Goal: Transaction & Acquisition: Purchase product/service

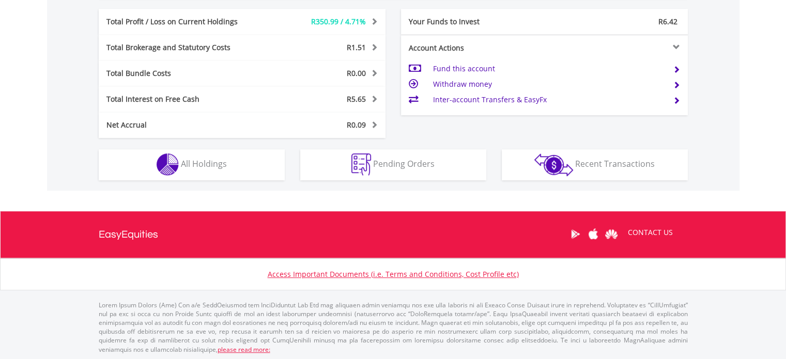
scroll to position [99, 196]
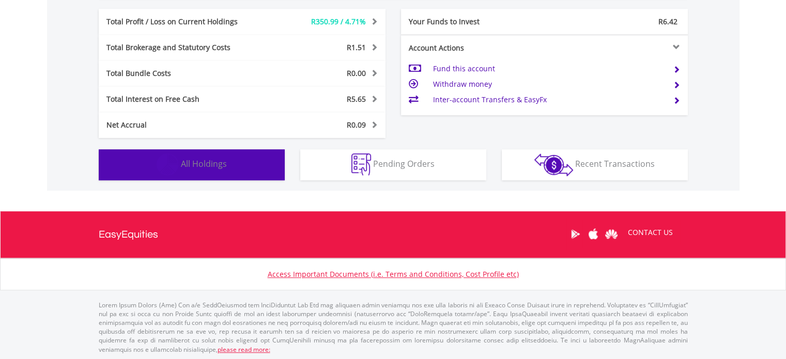
click at [217, 159] on span "All Holdings" at bounding box center [204, 163] width 46 height 11
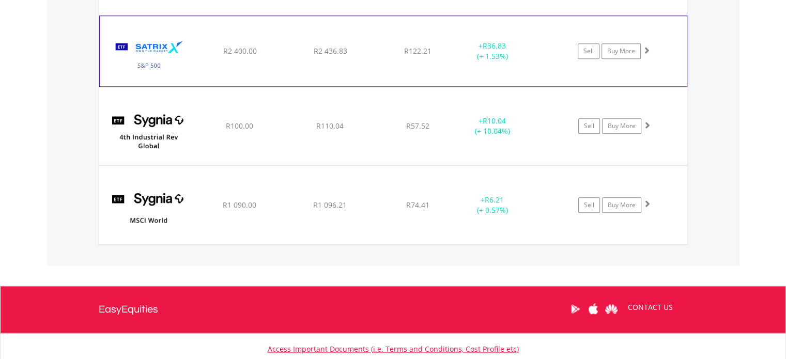
scroll to position [1128, 0]
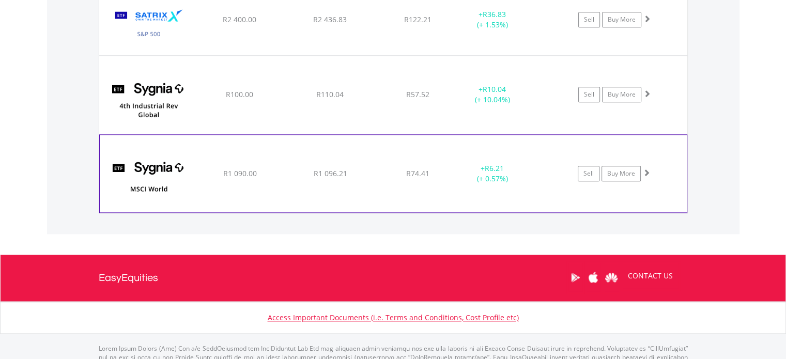
click at [380, 163] on div "﻿ SYGNIA ITRIX MSCI WORLD R1 090.00 R1 096.21 R74.41 + R6.21 (+ 0.57%) Sell Buy…" at bounding box center [393, 174] width 587 height 78
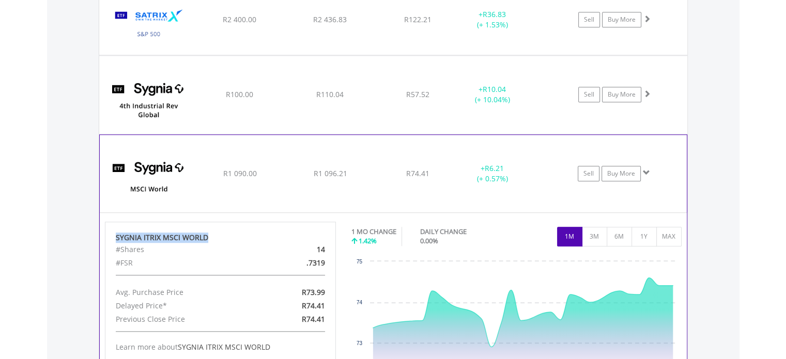
drag, startPoint x: 113, startPoint y: 234, endPoint x: 205, endPoint y: 235, distance: 91.5
click at [205, 235] on div "SYGNIA ITRIX MSCI WORLD #Shares 14 #FSR .7319 Avg. Purchase Price R73.99 Delaye…" at bounding box center [221, 306] width 232 height 168
copy div "SYGNIA ITRIX MSCI WORLD"
click at [150, 173] on img at bounding box center [149, 179] width 89 height 62
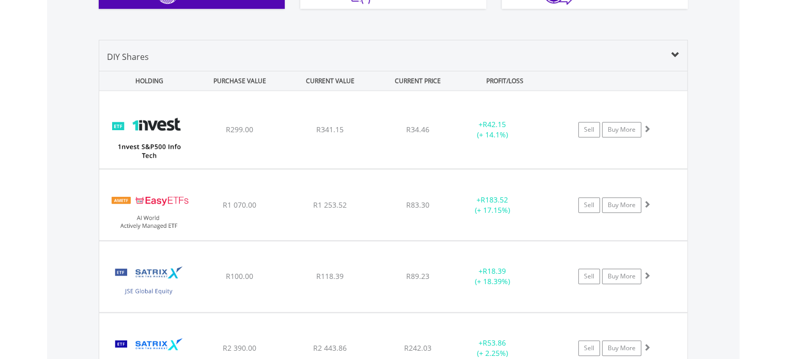
scroll to position [726, 0]
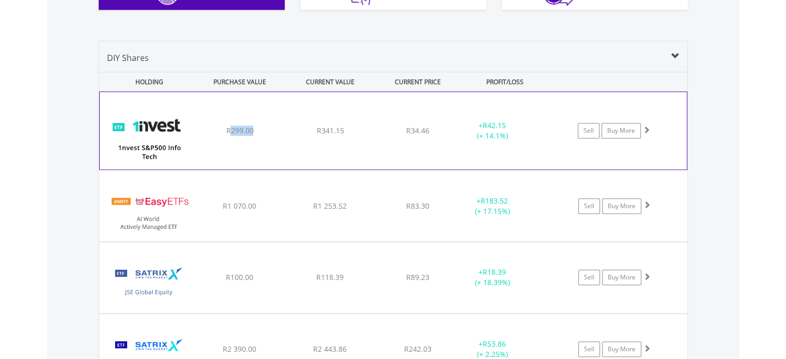
drag, startPoint x: 261, startPoint y: 126, endPoint x: 232, endPoint y: 130, distance: 29.3
click at [232, 130] on div "R299.00" at bounding box center [240, 131] width 88 height 10
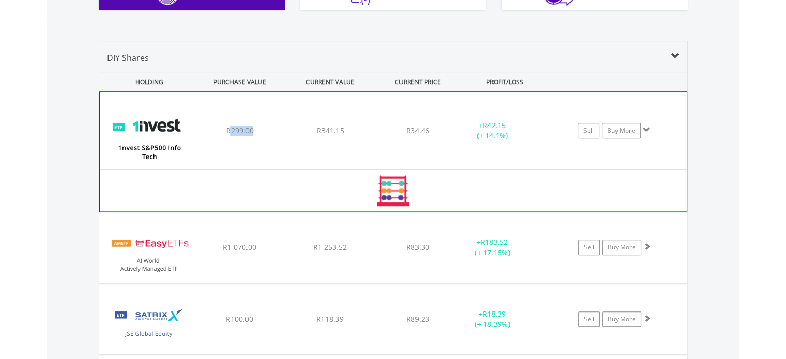
click at [192, 135] on img at bounding box center [149, 136] width 89 height 62
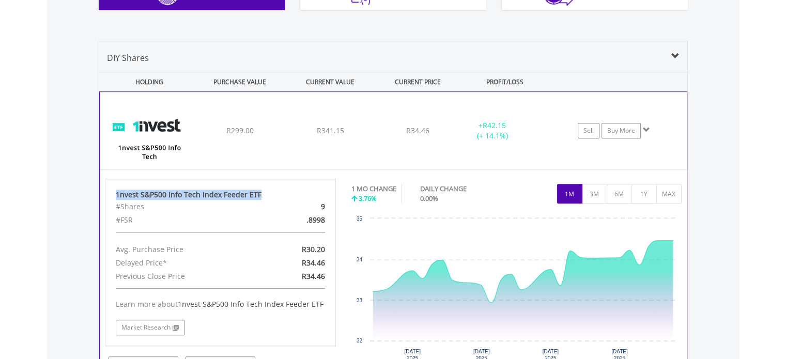
drag, startPoint x: 258, startPoint y: 195, endPoint x: 115, endPoint y: 198, distance: 142.2
click at [116, 198] on div "1nvest S&P500 Info Tech Index Feeder ETF" at bounding box center [221, 195] width 210 height 10
copy div "1nvest S&P500 Info Tech Index Feeder ETF"
click at [240, 122] on div "﻿ 1nvest S&P500 Info Tech Index Feeder ETF R299.00 R341.15 R34.46 + R42.15 (+ 1…" at bounding box center [393, 131] width 587 height 78
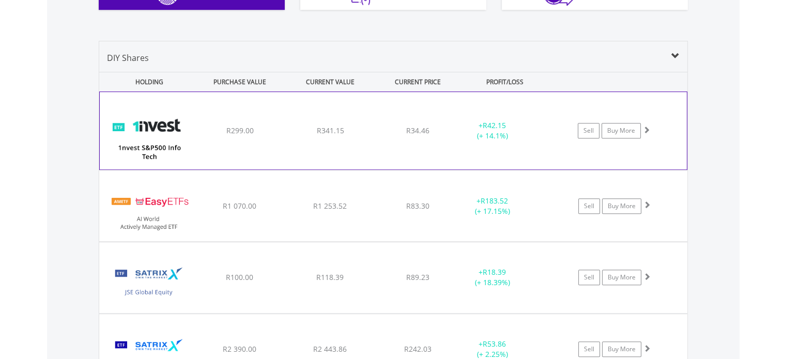
click at [184, 119] on img at bounding box center [149, 136] width 89 height 62
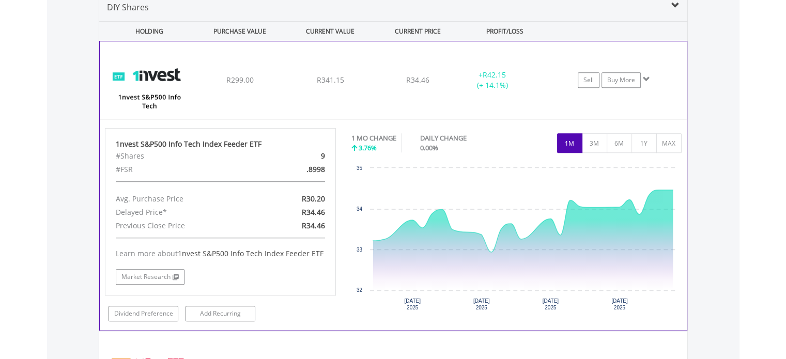
scroll to position [778, 0]
click at [374, 76] on div "R341.15" at bounding box center [330, 79] width 88 height 10
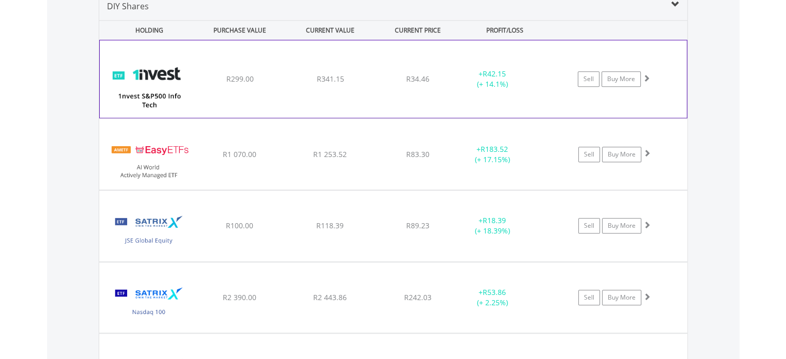
click at [372, 77] on div "R341.15" at bounding box center [330, 79] width 88 height 10
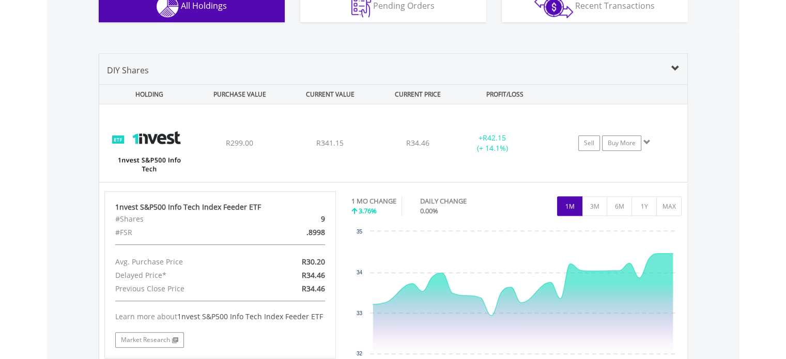
scroll to position [674, 0]
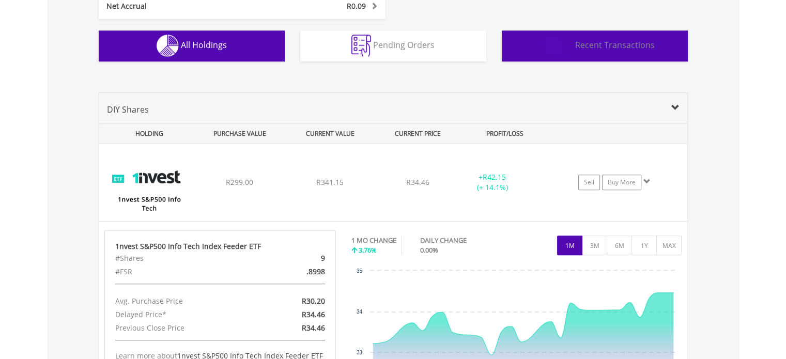
click at [587, 41] on span "Recent Transactions" at bounding box center [616, 44] width 80 height 11
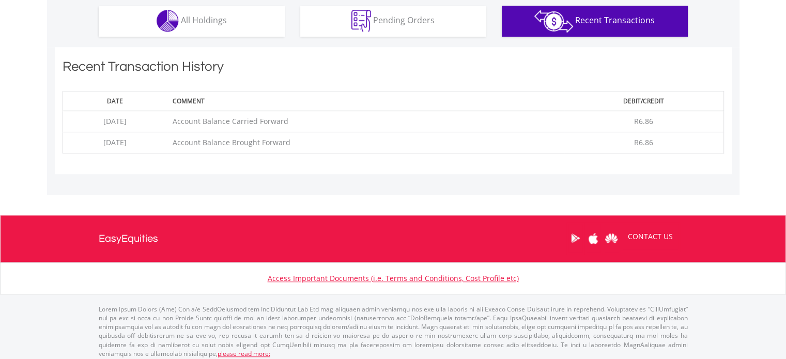
scroll to position [703, 0]
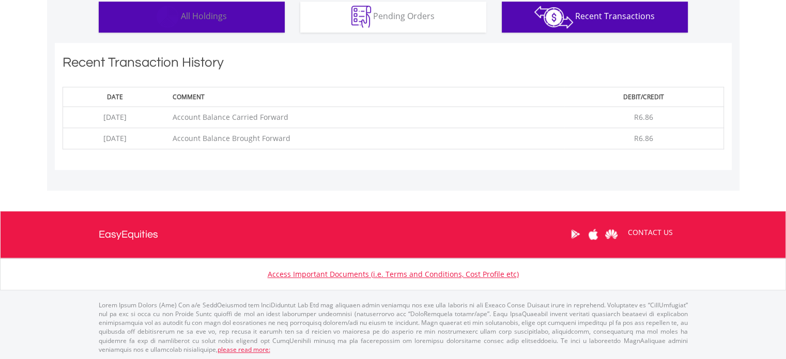
click at [207, 16] on span "All Holdings" at bounding box center [204, 15] width 46 height 11
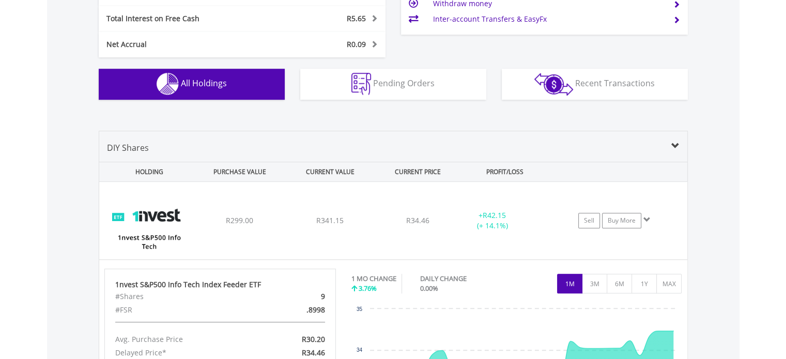
scroll to position [652, 0]
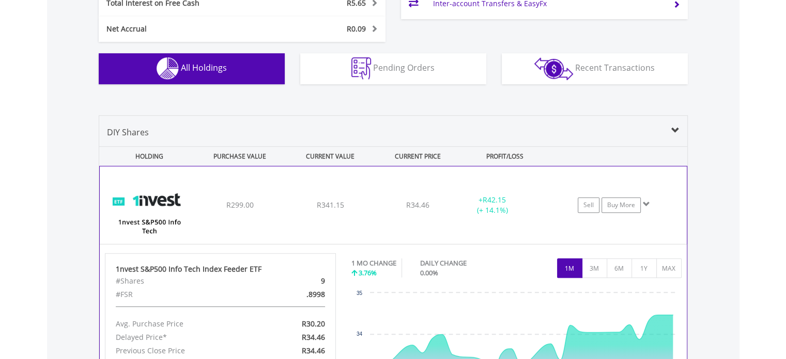
click at [205, 200] on div "R299.00" at bounding box center [240, 205] width 88 height 10
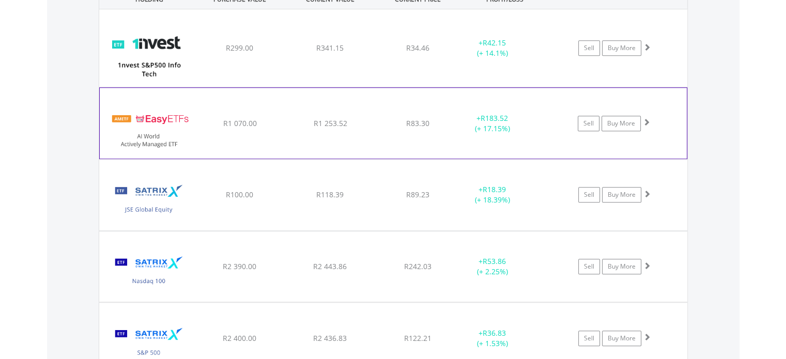
scroll to position [807, 0]
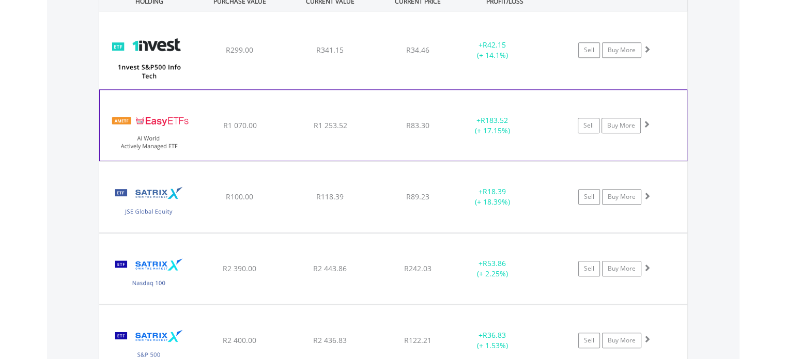
click at [278, 118] on div "﻿ EasyETFs AI World Actively Managed ETF R1 070.00 R1 253.52 R83.30 + R183.52 (…" at bounding box center [393, 125] width 587 height 70
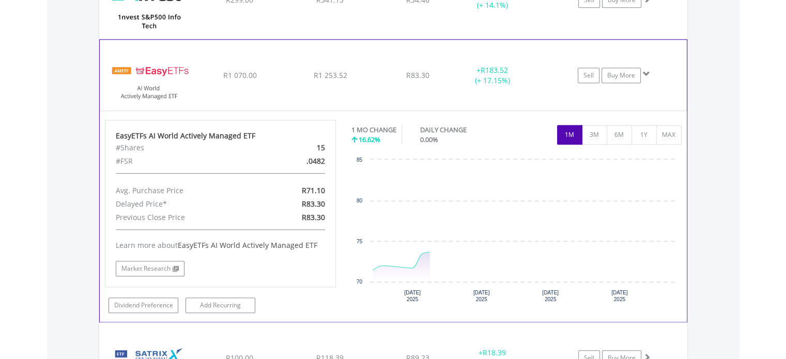
scroll to position [858, 0]
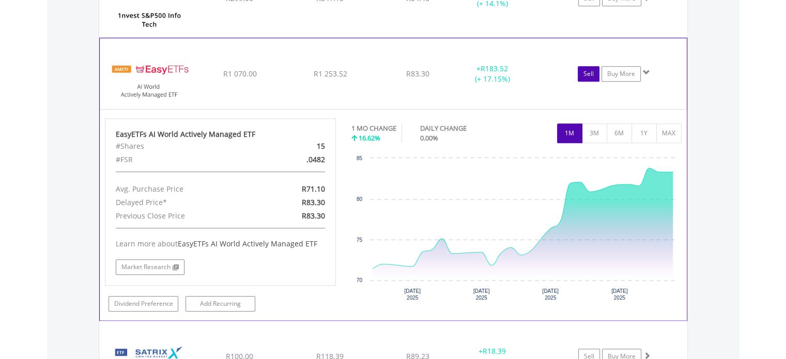
click at [593, 72] on link "Sell" at bounding box center [589, 74] width 22 height 16
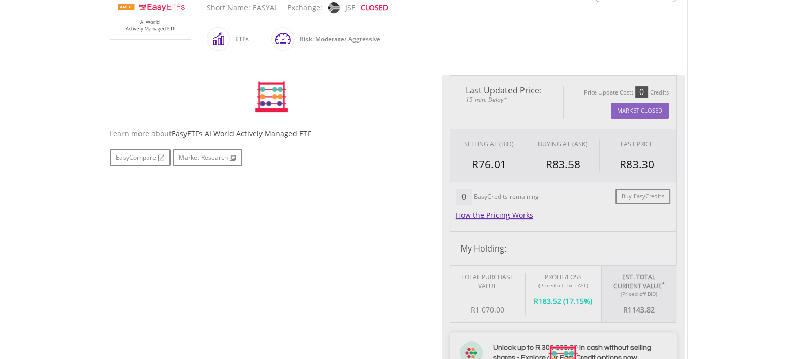
scroll to position [259, 0]
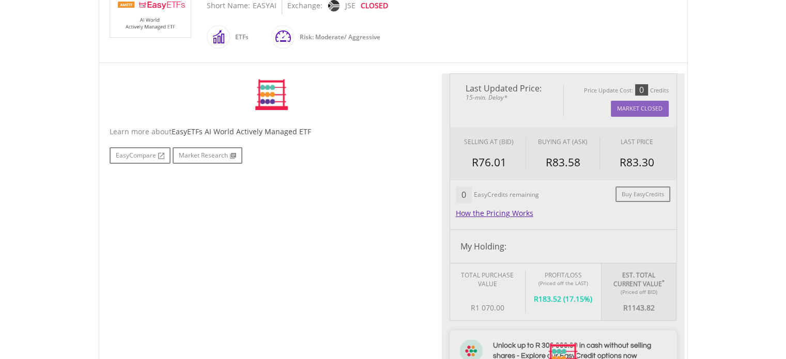
type input "*******"
type input "******"
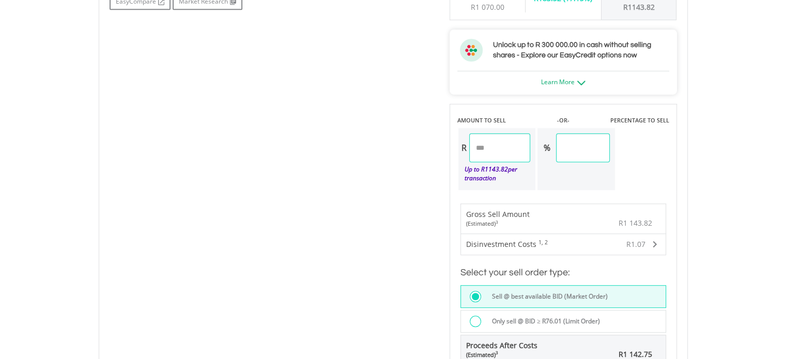
scroll to position [569, 0]
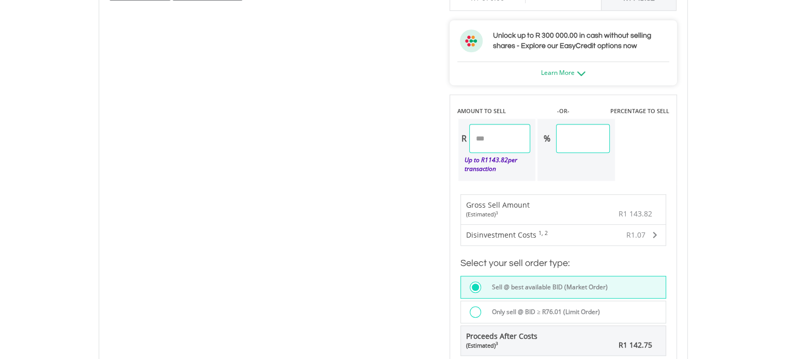
click at [659, 234] on div "Disinvestment Costs 1, 2 R1.07" at bounding box center [563, 235] width 205 height 21
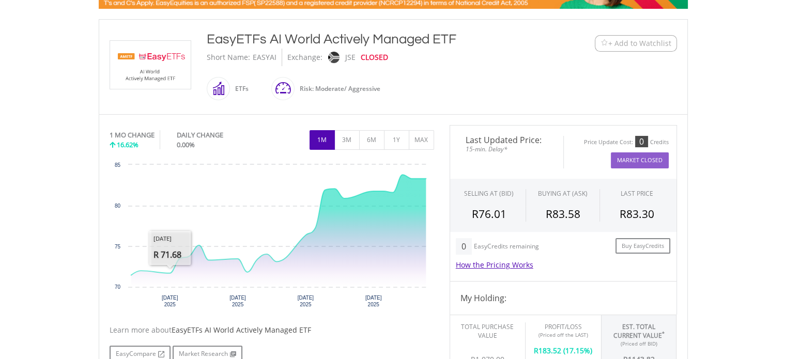
scroll to position [0, 0]
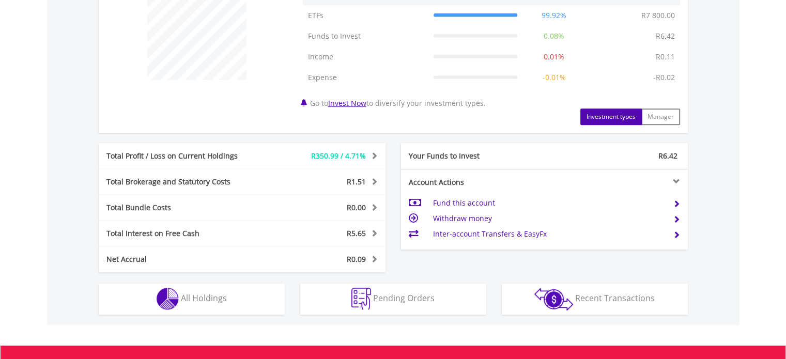
scroll to position [555, 0]
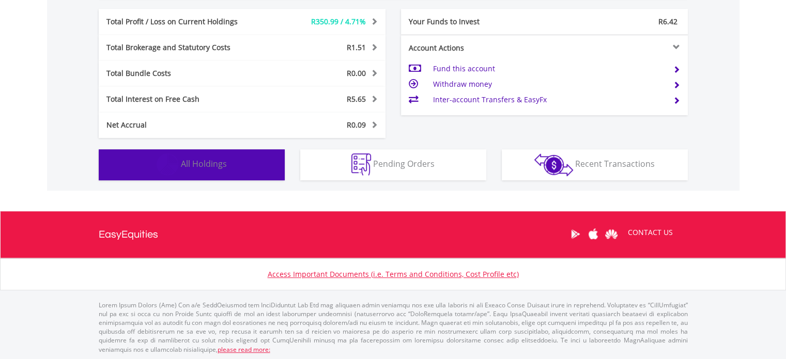
click at [171, 158] on img "button" at bounding box center [168, 165] width 22 height 22
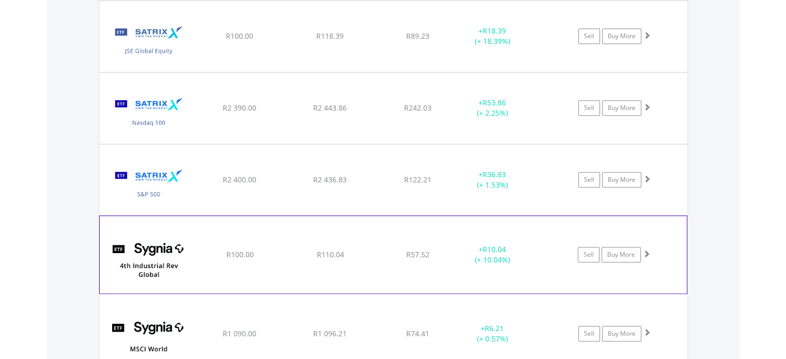
scroll to position [921, 0]
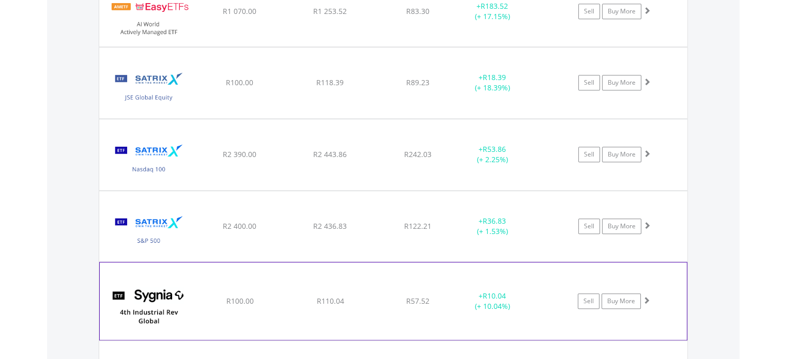
click at [178, 130] on div "Satrix Nasdaq 100 ETF" at bounding box center [148, 160] width 89 height 60
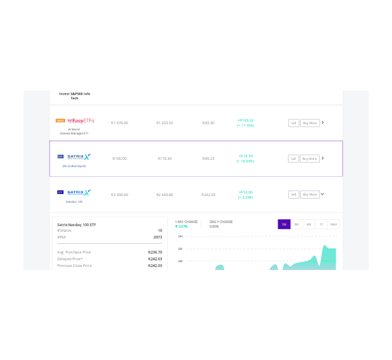
scroll to position [869, 0]
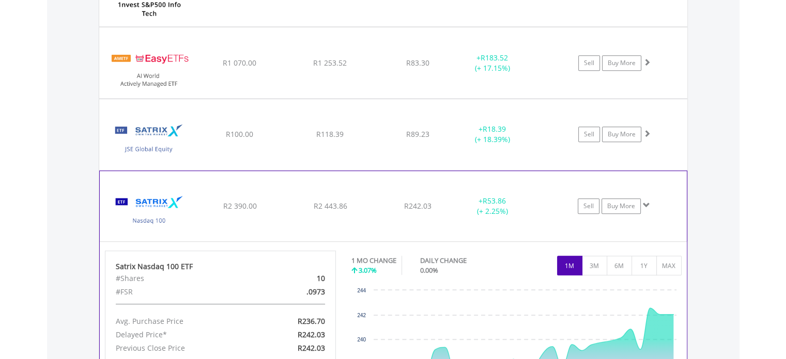
click at [148, 186] on img at bounding box center [149, 211] width 89 height 55
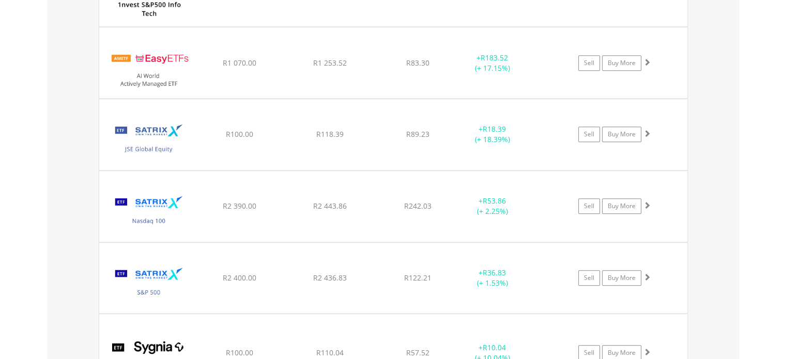
drag, startPoint x: 148, startPoint y: 186, endPoint x: 58, endPoint y: 170, distance: 91.3
click at [55, 170] on div "Value View Share View DIY Shares HOLDING PURCHASE VALUE CURRENT VALUE CURRENT P…" at bounding box center [393, 185] width 693 height 616
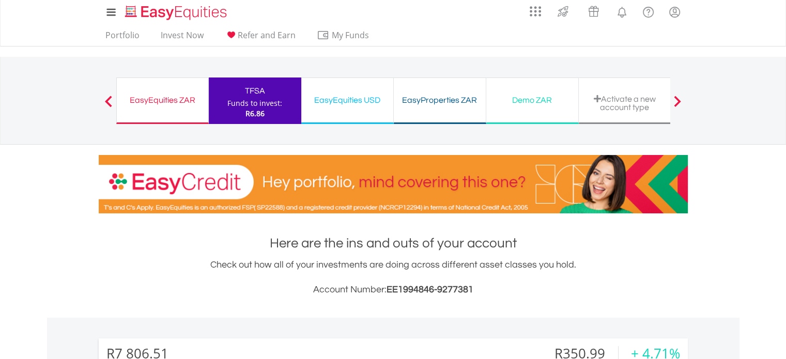
scroll to position [0, 0]
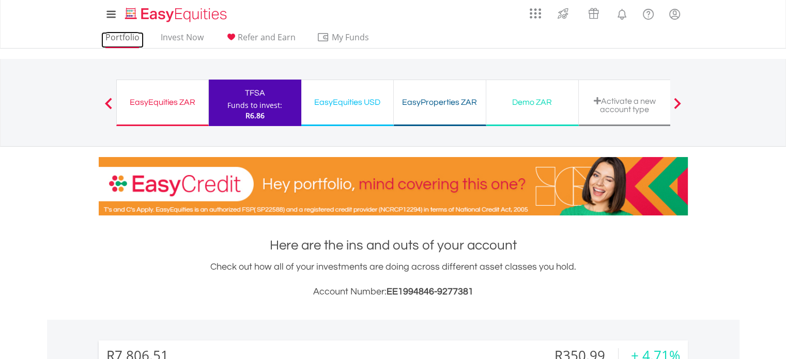
click at [128, 35] on link "Portfolio" at bounding box center [122, 40] width 42 height 16
